Goal: Information Seeking & Learning: Learn about a topic

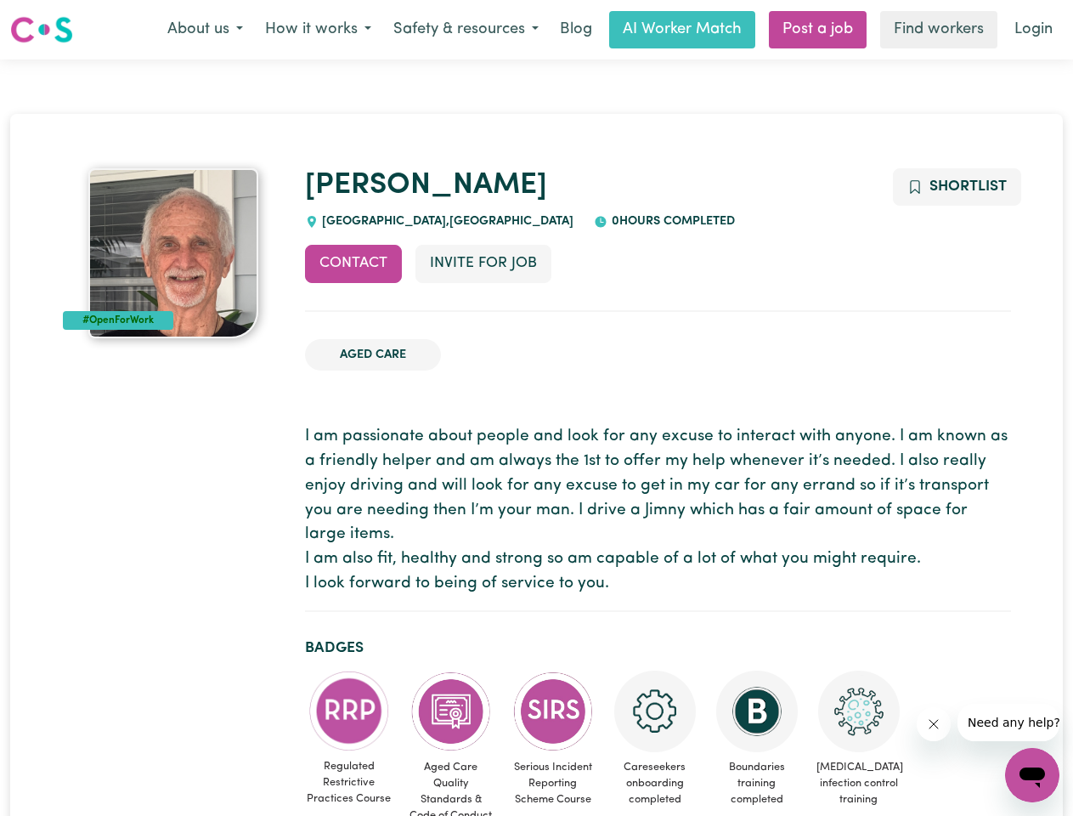
click at [205, 30] on button "About us" at bounding box center [205, 30] width 98 height 36
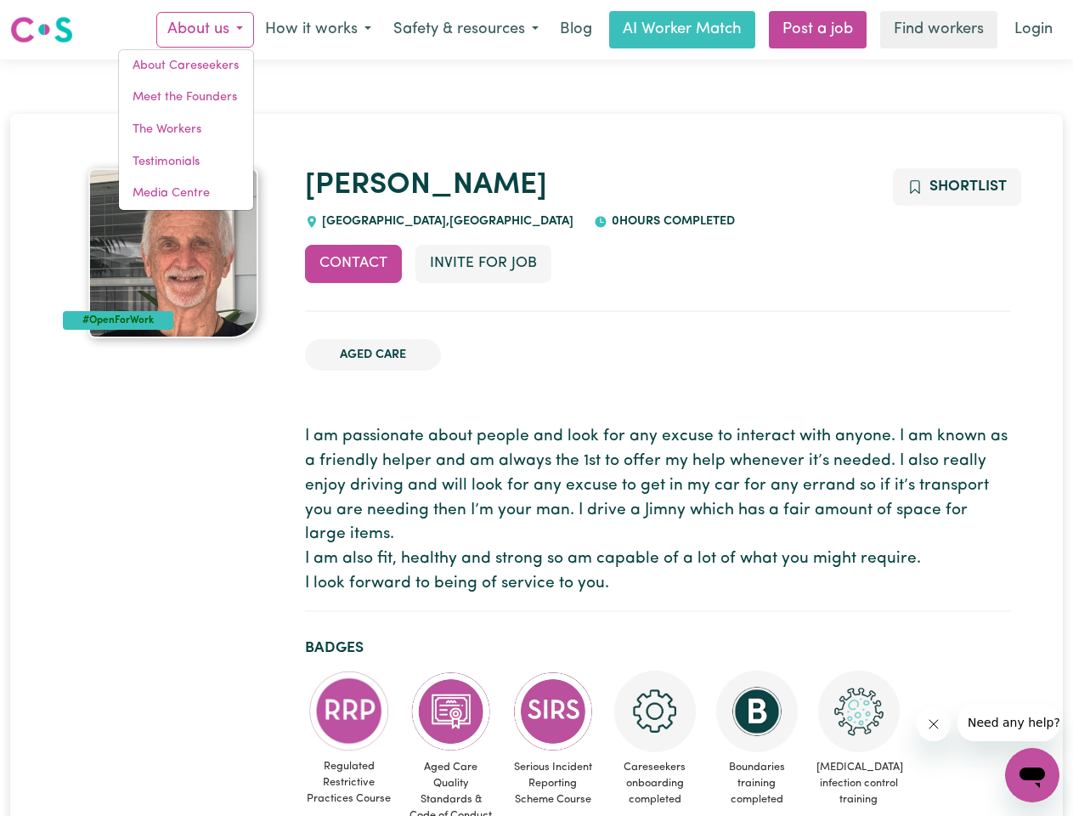
click at [317, 30] on button "How it works" at bounding box center [318, 30] width 128 height 36
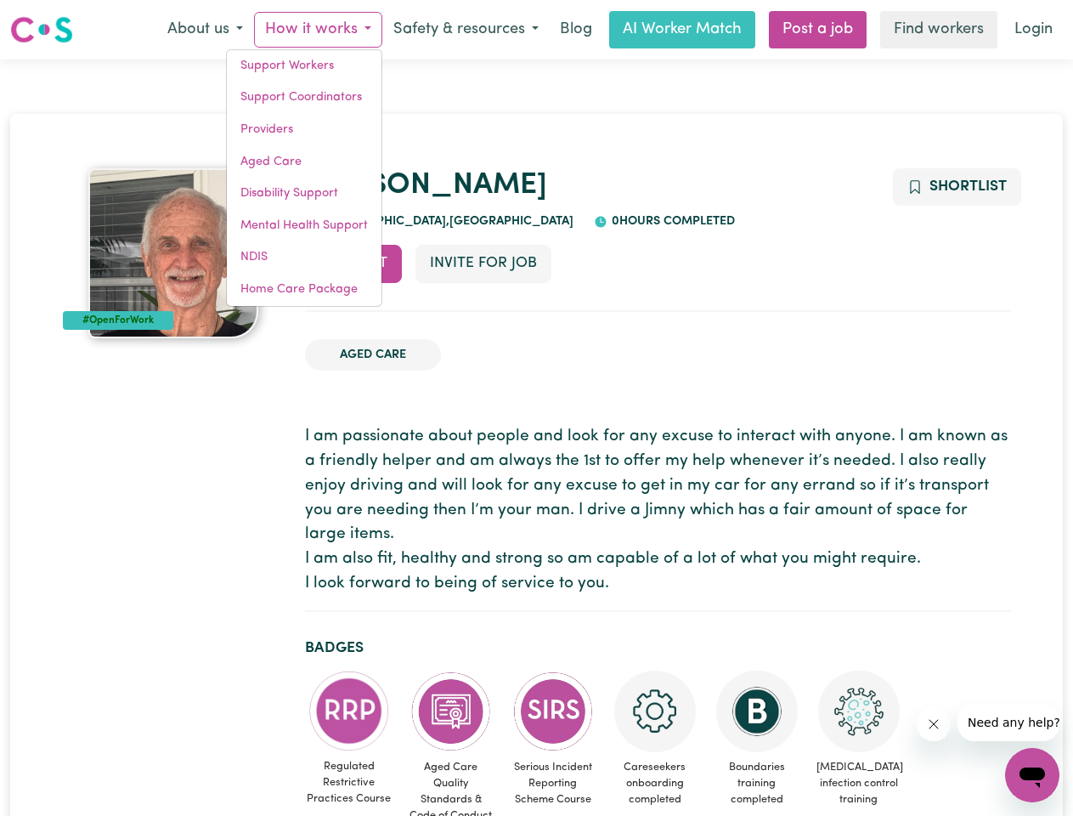
click at [465, 30] on button "Safety & resources" at bounding box center [465, 30] width 167 height 36
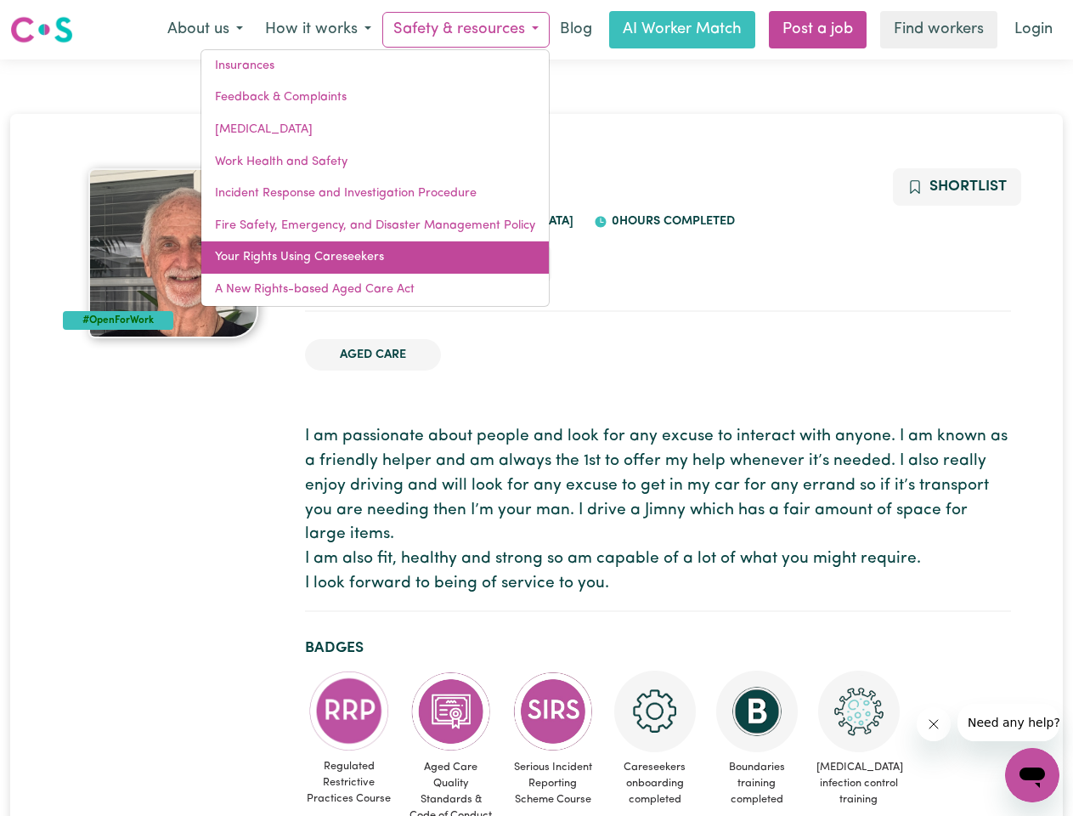
click at [353, 263] on link "Your Rights Using Careseekers" at bounding box center [375, 257] width 348 height 32
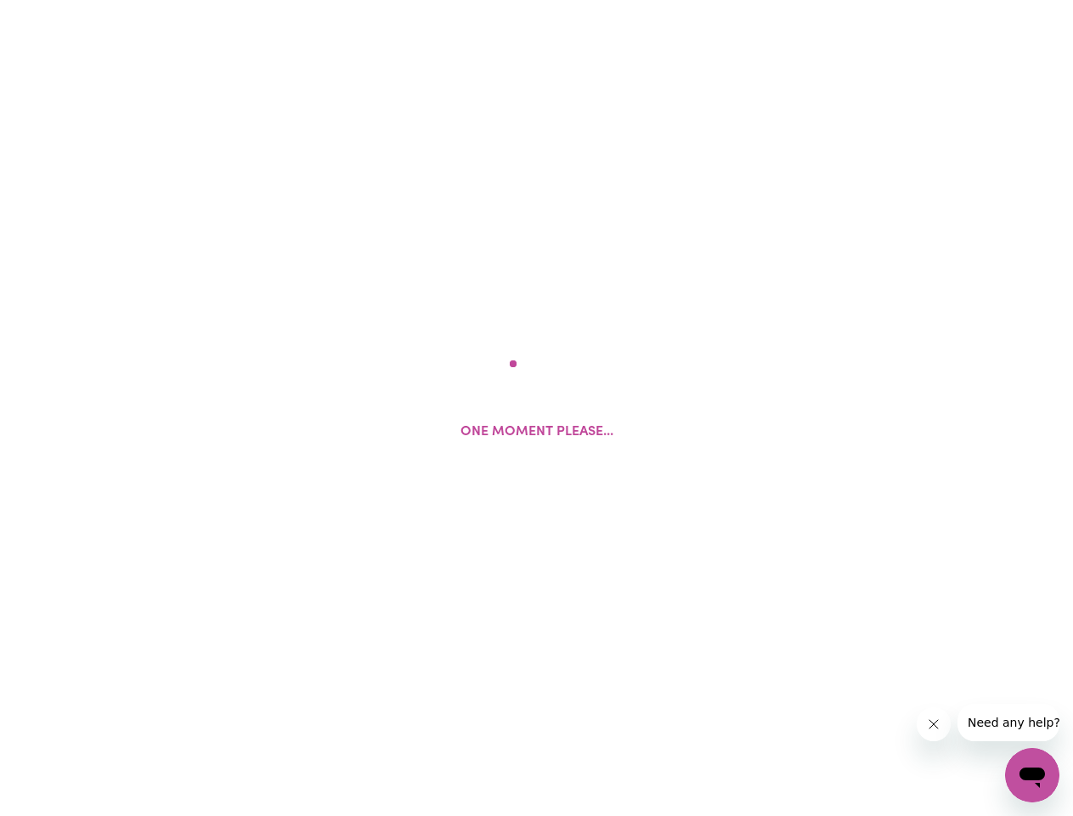
click at [483, 0] on html "One moment please..." at bounding box center [536, 0] width 1073 height 0
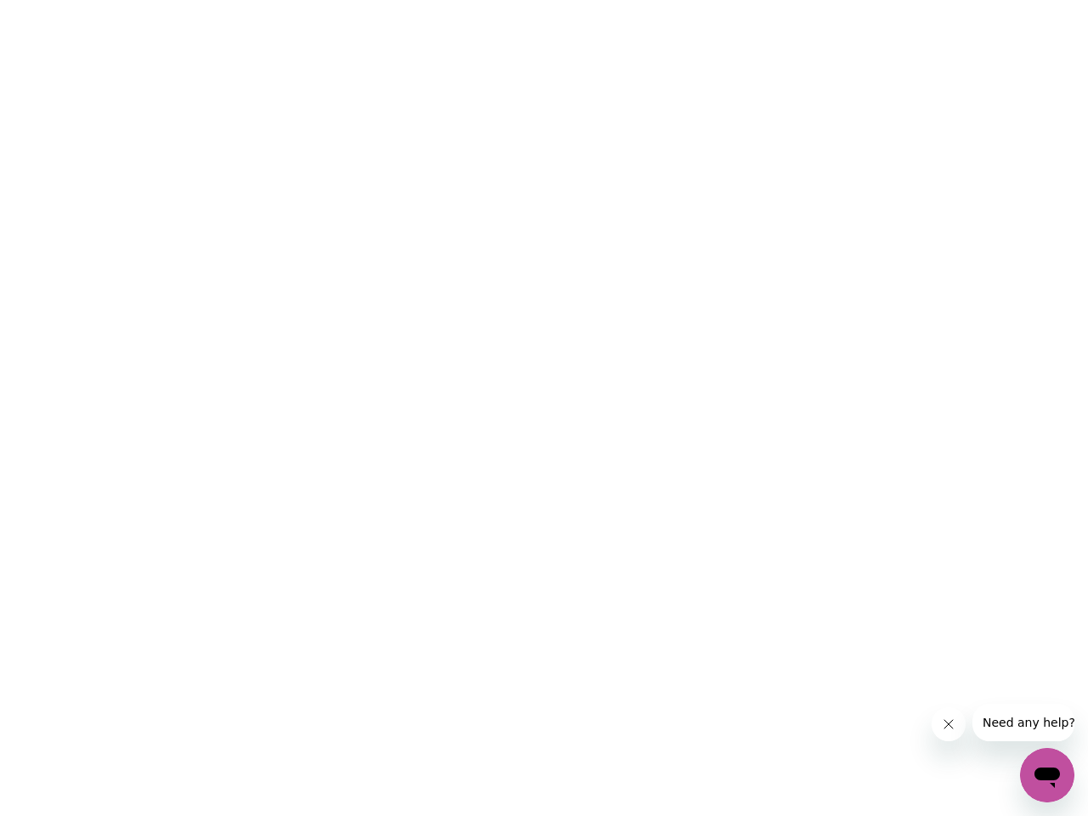
click at [956, 0] on html at bounding box center [544, 0] width 1088 height 0
click at [349, 0] on html at bounding box center [544, 0] width 1088 height 0
click at [451, 0] on html at bounding box center [544, 0] width 1088 height 0
